Goal: Task Accomplishment & Management: Complete application form

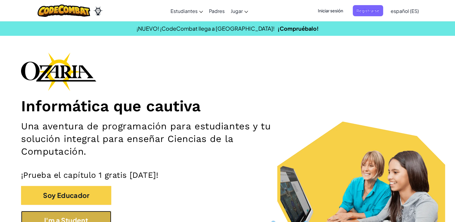
click at [76, 220] on button "I'm a Student" at bounding box center [66, 220] width 90 height 19
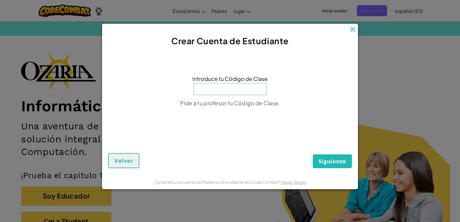
click at [231, 89] on input at bounding box center [229, 89] width 73 height 12
type input "WatchCupSouth"
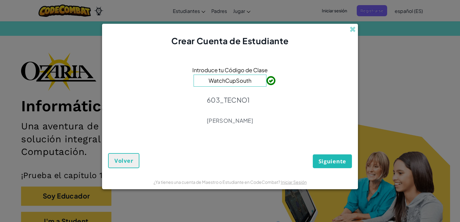
click at [333, 156] on button "Siguiente" at bounding box center [332, 161] width 39 height 14
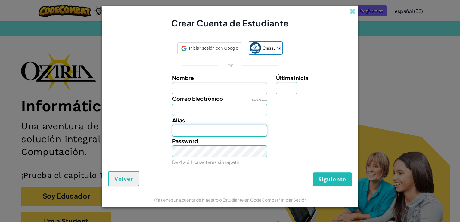
type input "[EMAIL_ADDRESS][DOMAIN_NAME]"
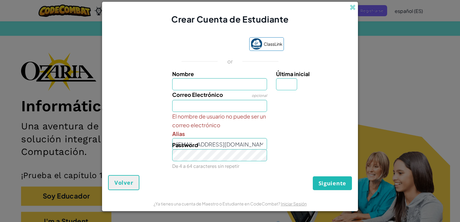
click at [254, 147] on div "Password De 4 a 64 caracteres sin repetir" at bounding box center [220, 155] width 104 height 30
click at [242, 87] on input "Nombre" at bounding box center [219, 84] width 95 height 12
type input "[PERSON_NAME]"
type input "[EMAIL_ADDRESS][DOMAIN_NAME]"
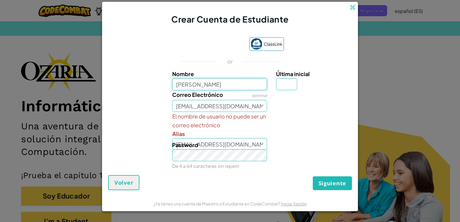
type input "[PERSON_NAME]"
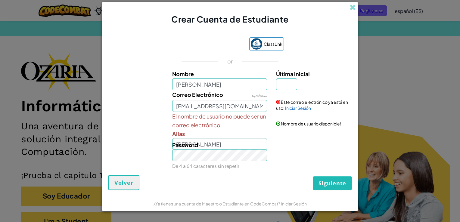
click at [208, 144] on div "Password De 4 a 64 caracteres sin repetir" at bounding box center [220, 155] width 104 height 30
click at [298, 108] on link "Iniciar Sesión" at bounding box center [298, 107] width 26 height 5
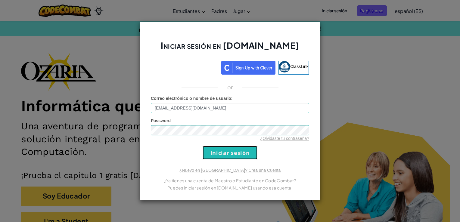
click at [236, 147] on input "Iniciar sesión" at bounding box center [229, 153] width 55 height 14
click at [237, 154] on input "Iniciar sesión" at bounding box center [229, 153] width 55 height 14
